Goal: Navigation & Orientation: Find specific page/section

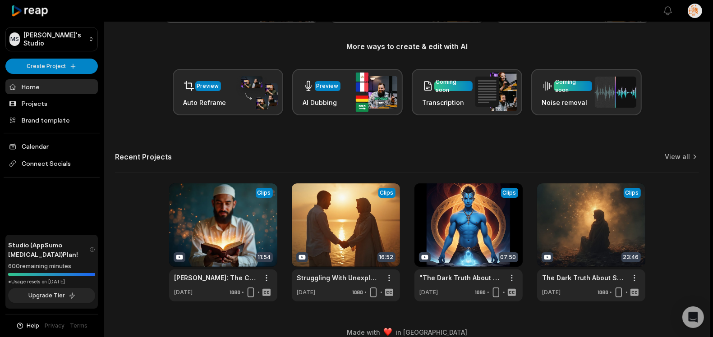
scroll to position [112, 0]
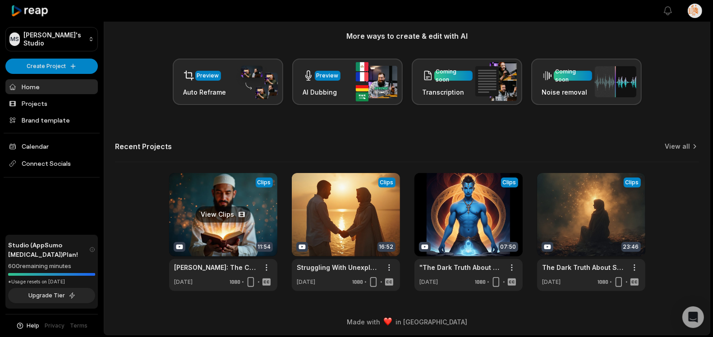
click at [232, 189] on link at bounding box center [223, 232] width 108 height 118
